Goal: Task Accomplishment & Management: Complete application form

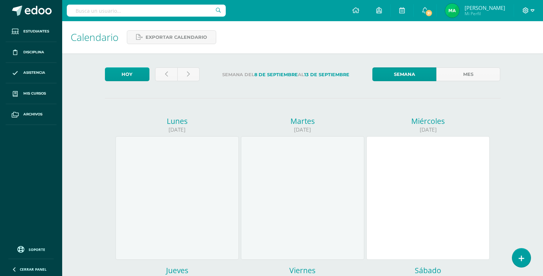
click at [523, 8] on icon at bounding box center [525, 10] width 6 height 6
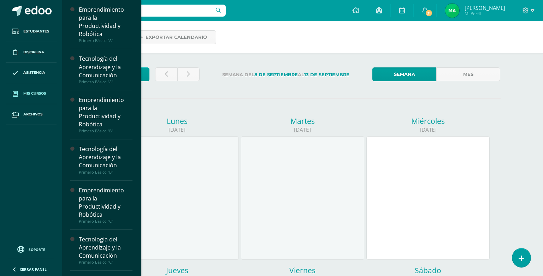
click at [40, 88] on link "Mis cursos" at bounding box center [31, 93] width 51 height 21
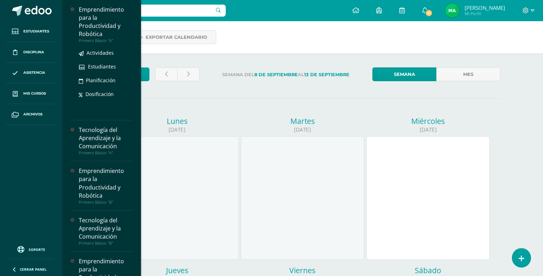
click at [91, 30] on div "Emprendimiento para la Productividad y Robótica" at bounding box center [106, 22] width 54 height 32
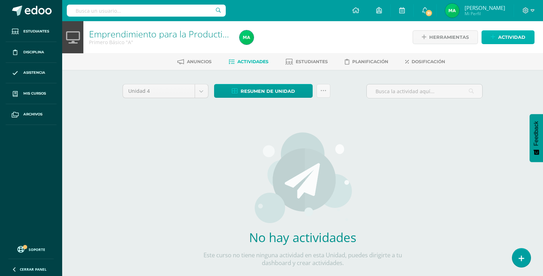
click at [515, 36] on span "Actividad" at bounding box center [511, 37] width 27 height 13
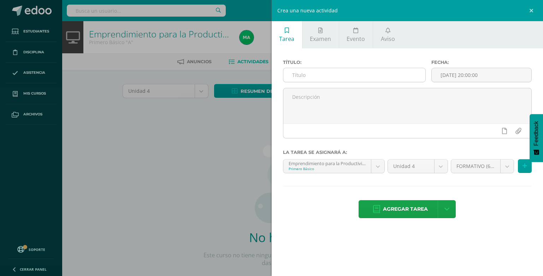
click at [307, 77] on input "text" at bounding box center [354, 75] width 142 height 14
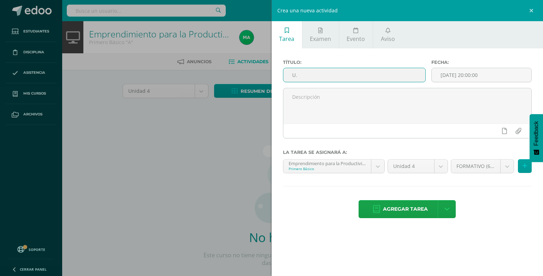
type input "U"
click at [493, 32] on ul "Tarea Examen Evento Aviso" at bounding box center [406, 34] width 271 height 27
click at [123, 122] on div "Crea una nueva actividad Tarea Examen Evento Aviso Título: Fecha: 2025-09-10 20…" at bounding box center [271, 138] width 543 height 276
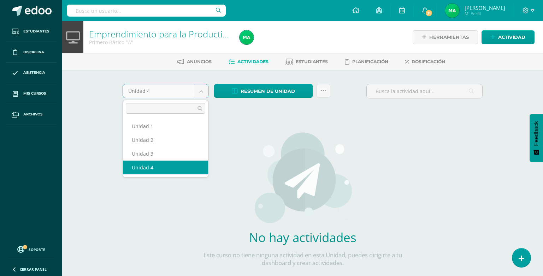
click at [205, 96] on body "Estudiantes Disciplina Asistencia Mis cursos Archivos Soporte Centro de ayuda Ú…" at bounding box center [271, 151] width 543 height 303
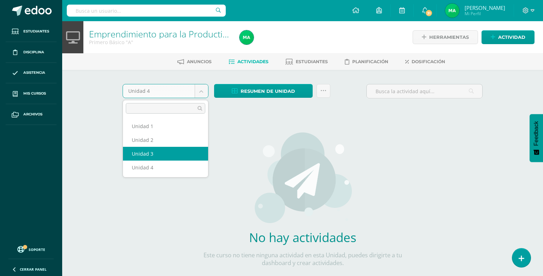
select select "Unidad 3"
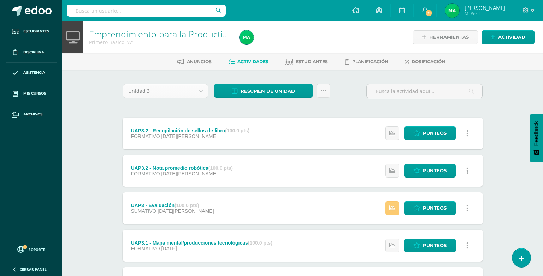
click at [202, 94] on body "Estudiantes Disciplina Asistencia Mis cursos Archivos Soporte Centro de ayuda Ú…" at bounding box center [271, 173] width 543 height 346
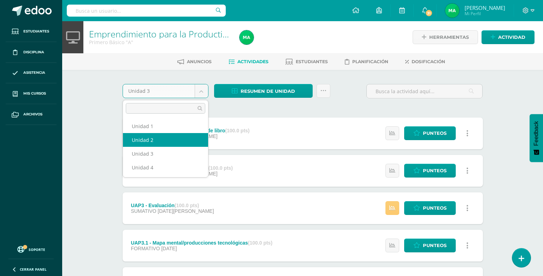
click at [316, 103] on body "Estudiantes Disciplina Asistencia Mis cursos Archivos Soporte Centro de ayuda Ú…" at bounding box center [271, 173] width 543 height 346
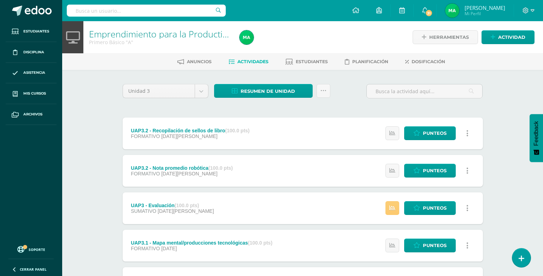
click at [202, 92] on body "Estudiantes Disciplina Asistencia Mis cursos Archivos Soporte Centro de ayuda Ú…" at bounding box center [271, 173] width 543 height 346
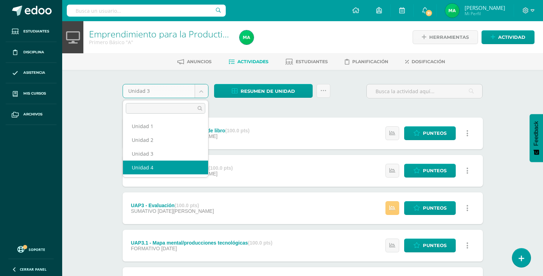
select select "Unidad 4"
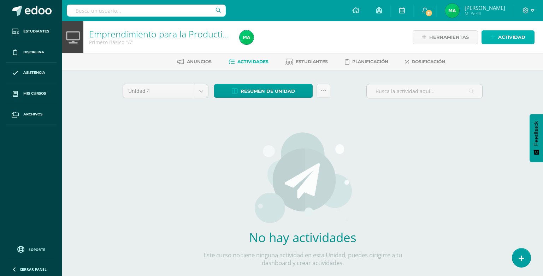
click at [504, 35] on span "Actividad" at bounding box center [511, 37] width 27 height 13
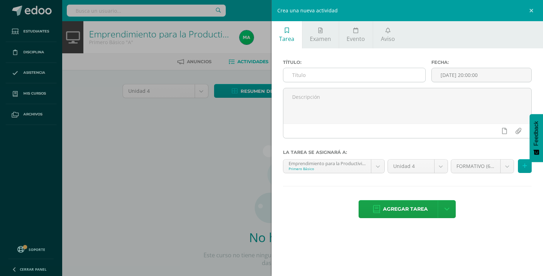
click at [301, 71] on input "text" at bounding box center [354, 75] width 142 height 14
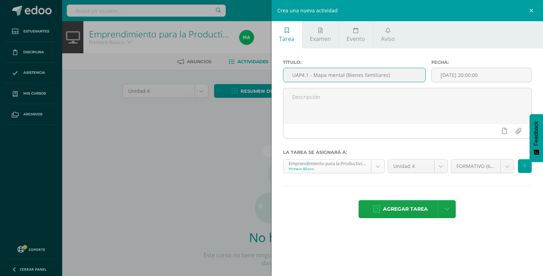
type input "UAP4.1 - Mapa mental (Bienes familiares)"
click at [375, 166] on body "Estudiantes Disciplina Asistencia Mis cursos Archivos Soporte Centro de ayuda Ú…" at bounding box center [271, 151] width 543 height 303
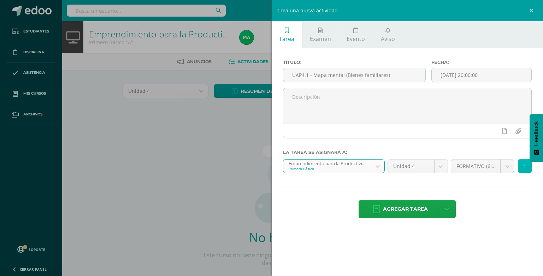
click at [519, 167] on button at bounding box center [524, 166] width 14 height 14
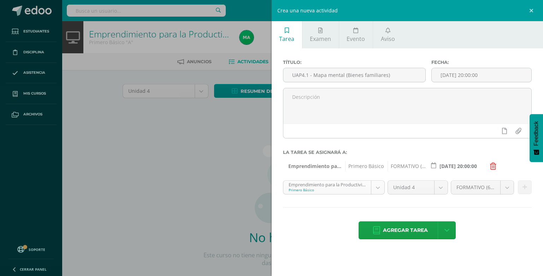
click at [378, 188] on body "Estudiantes Disciplina Asistencia Mis cursos Archivos Soporte Centro de ayuda Ú…" at bounding box center [271, 151] width 543 height 303
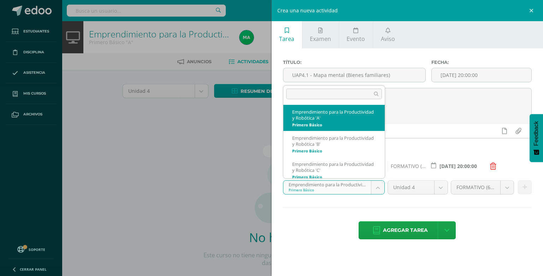
scroll to position [5, 0]
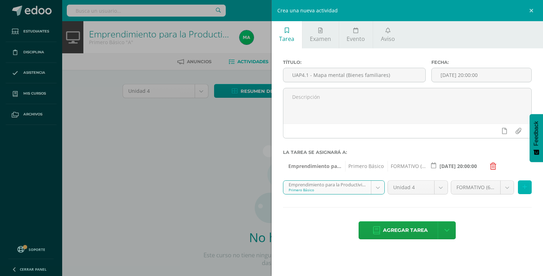
click at [527, 186] on button at bounding box center [524, 187] width 14 height 14
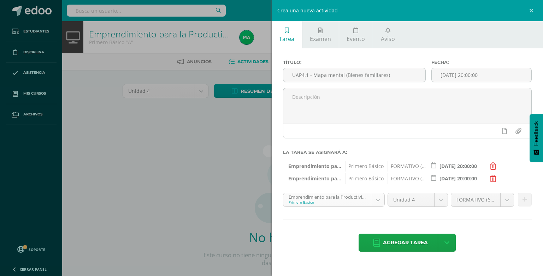
click at [376, 198] on body "Estudiantes Disciplina Asistencia Mis cursos Archivos Soporte Centro de ayuda Ú…" at bounding box center [271, 151] width 543 height 303
click at [523, 194] on button at bounding box center [524, 200] width 14 height 14
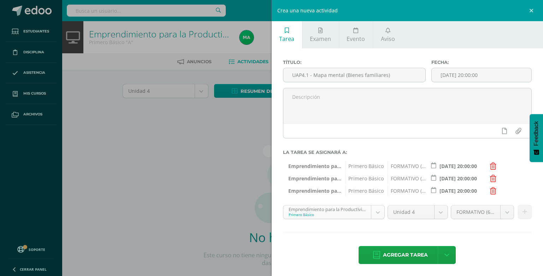
click at [374, 215] on body "Estudiantes Disciplina Asistencia Mis cursos Archivos Soporte Centro de ayuda Ú…" at bounding box center [271, 151] width 543 height 303
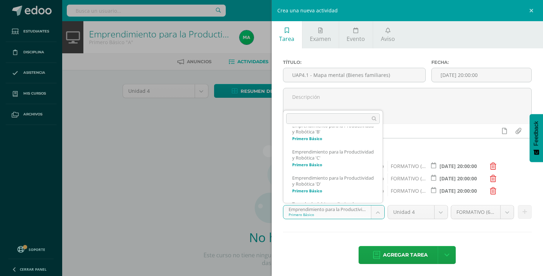
scroll to position [57, 0]
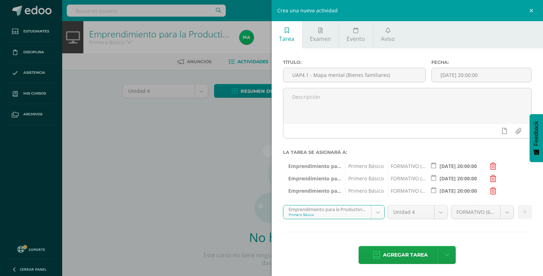
select select "212791"
click at [522, 209] on icon at bounding box center [524, 212] width 5 height 6
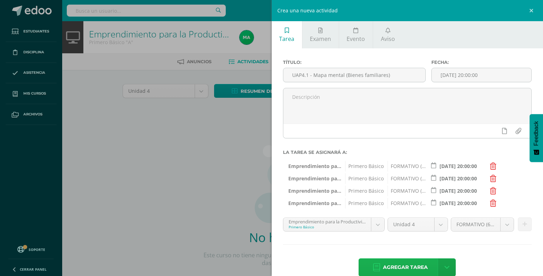
click at [413, 267] on span "Agregar tarea" at bounding box center [405, 267] width 45 height 17
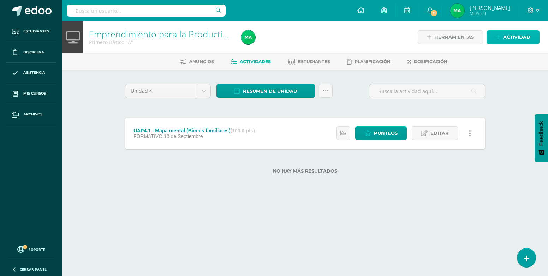
click at [510, 40] on span "Actividad" at bounding box center [516, 37] width 27 height 13
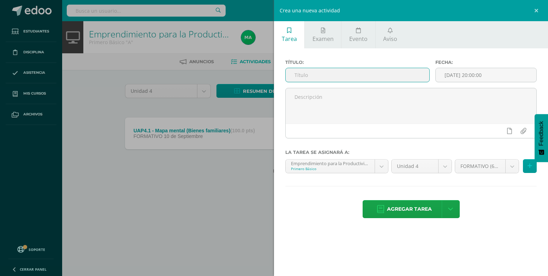
click at [361, 79] on input "text" at bounding box center [358, 75] width 144 height 14
type input "UAP4.1 - Comic (cuidado bienes familiares)"
click at [531, 169] on icon at bounding box center [529, 166] width 5 height 6
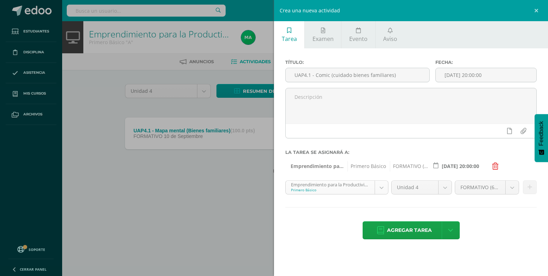
click at [381, 189] on body "Tarea asignada exitosamente Estudiantes Disciplina Asistencia Mis cursos Archiv…" at bounding box center [274, 98] width 548 height 196
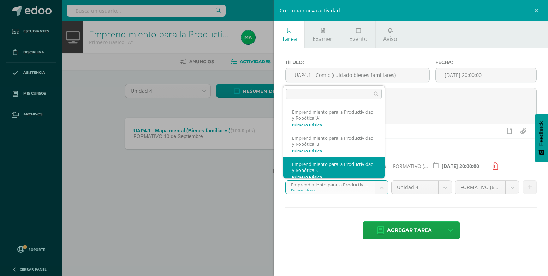
scroll to position [5, 0]
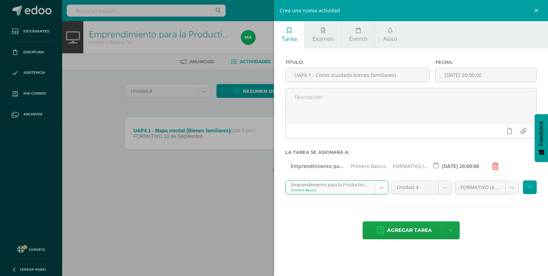
click at [525, 180] on div "Título: UAP4.1 - Comic (cuidado bienes familiares) Fecha: [DATE] 20:00:00 La ta…" at bounding box center [411, 150] width 274 height 204
click at [527, 187] on icon at bounding box center [529, 187] width 5 height 6
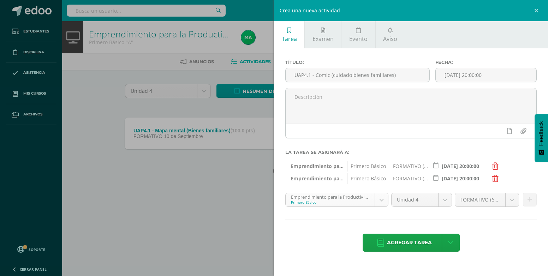
click at [380, 196] on body "Tarea asignada exitosamente Estudiantes Disciplina Asistencia Mis cursos Archiv…" at bounding box center [274, 98] width 548 height 196
click at [532, 201] on button at bounding box center [530, 200] width 14 height 14
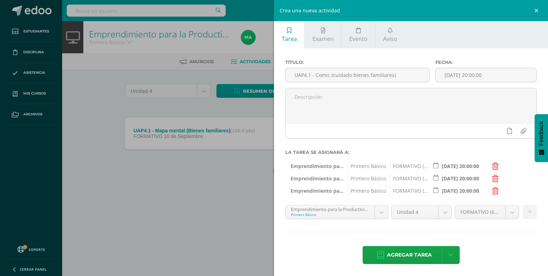
click at [379, 196] on body "Tarea asignada exitosamente Estudiantes Disciplina Asistencia Mis cursos Archiv…" at bounding box center [274, 98] width 548 height 196
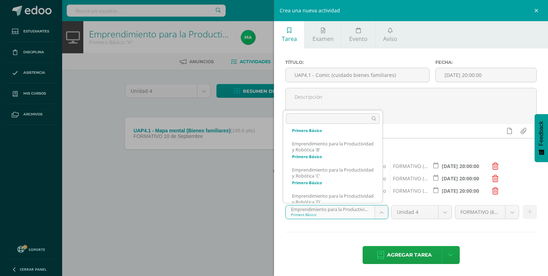
scroll to position [31, 0]
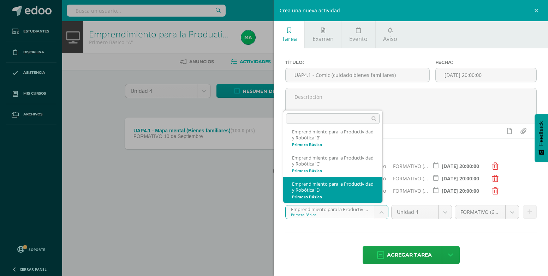
select select "212791"
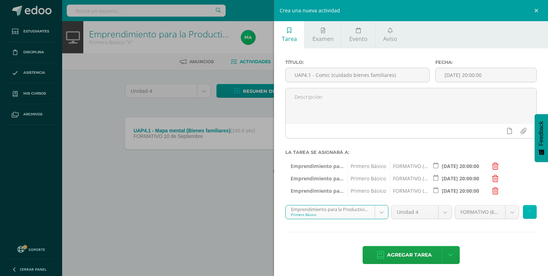
click at [527, 214] on icon at bounding box center [529, 212] width 5 height 6
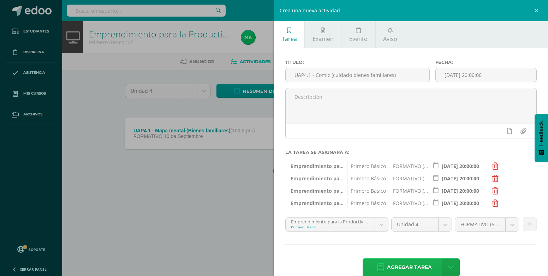
click at [419, 269] on span "Agregar tarea" at bounding box center [409, 267] width 45 height 17
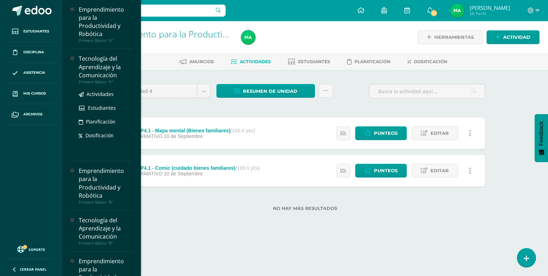
click at [95, 68] on div "Tecnología del Aprendizaje y la Comunicación" at bounding box center [106, 67] width 54 height 24
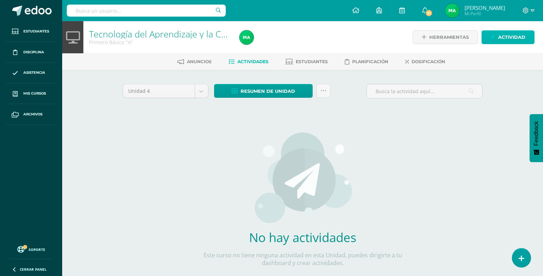
click at [515, 32] on span "Actividad" at bounding box center [511, 37] width 27 height 13
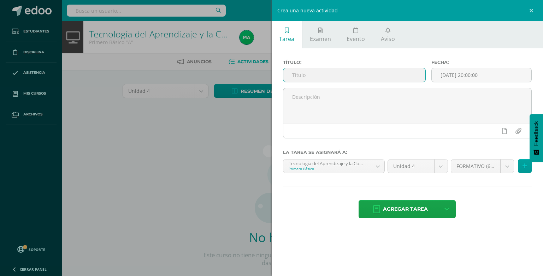
click at [323, 71] on input "text" at bounding box center [354, 75] width 142 height 14
type input "UAP4.1 - Storyboard video"
click at [526, 170] on button at bounding box center [524, 166] width 14 height 14
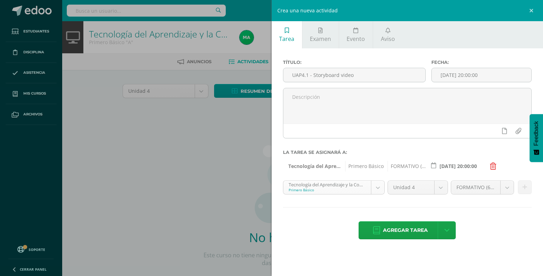
click at [379, 185] on body "Estudiantes Disciplina Asistencia Mis cursos Archivos Soporte Centro de ayuda Ú…" at bounding box center [271, 151] width 543 height 303
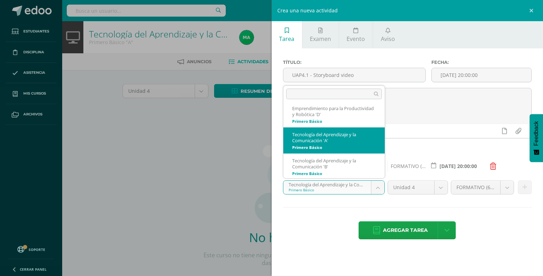
scroll to position [92, 0]
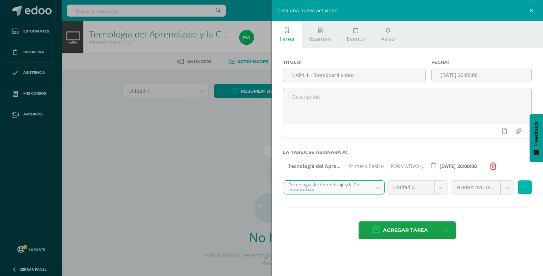
click at [525, 187] on icon at bounding box center [524, 187] width 5 height 6
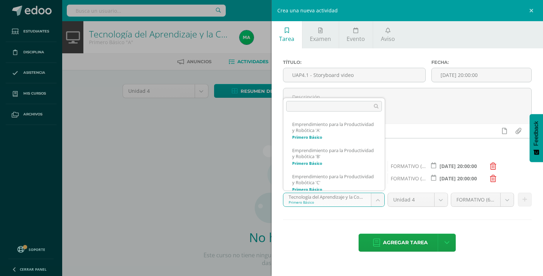
click at [378, 201] on body "Estudiantes Disciplina Asistencia Mis cursos Archivos Soporte Centro de ayuda Ú…" at bounding box center [271, 151] width 543 height 303
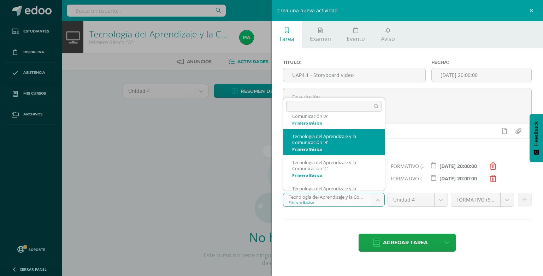
scroll to position [136, 0]
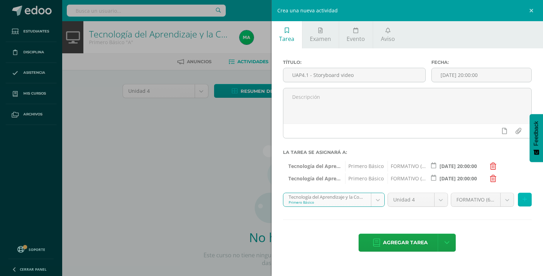
click at [528, 203] on button at bounding box center [524, 200] width 14 height 14
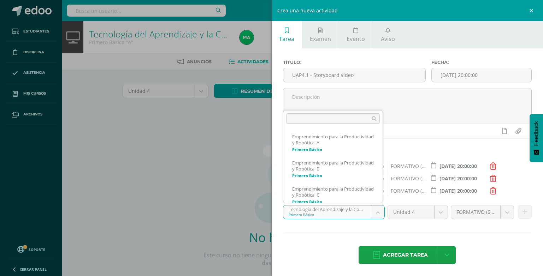
click at [377, 212] on body "Estudiantes Disciplina Asistencia Mis cursos Archivos Soporte Centro de ayuda Ú…" at bounding box center [271, 151] width 543 height 303
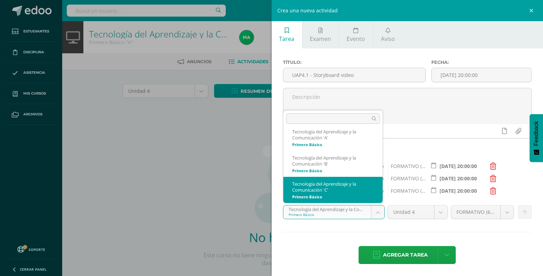
scroll to position [138, 0]
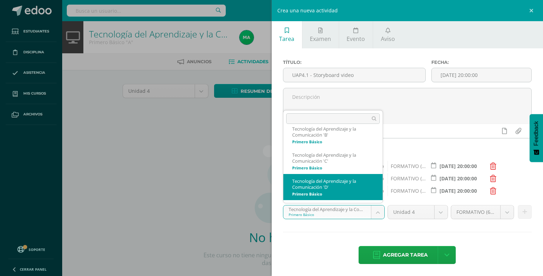
select select "212661"
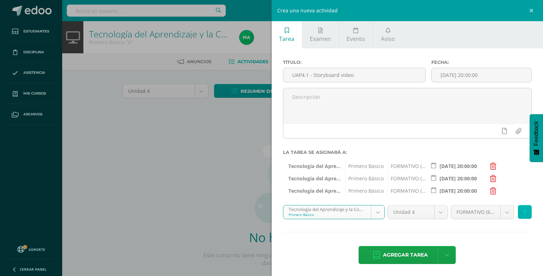
click at [522, 217] on button at bounding box center [524, 212] width 14 height 14
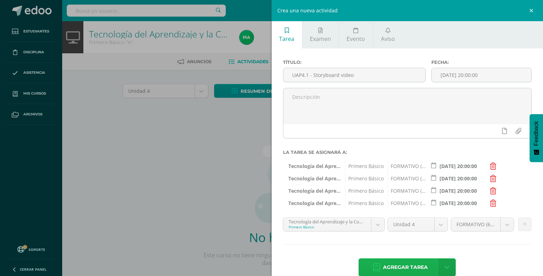
scroll to position [13, 0]
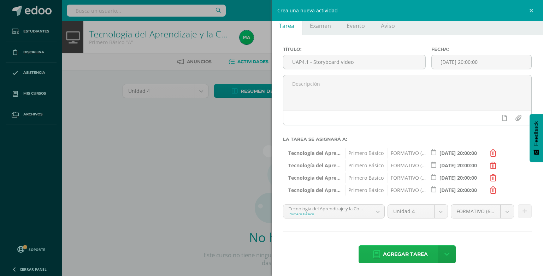
click at [421, 256] on span "Agregar tarea" at bounding box center [405, 254] width 45 height 17
